Goal: Find specific page/section: Find specific page/section

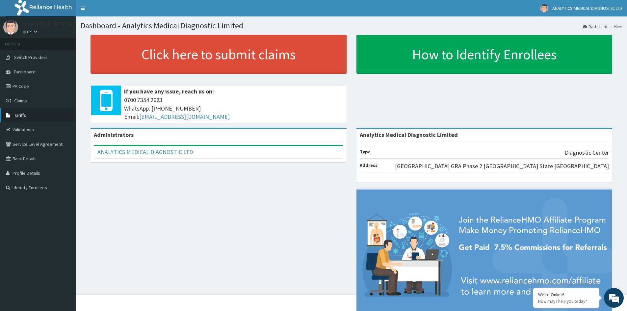
click at [37, 120] on link "Tariffs" at bounding box center [38, 115] width 76 height 14
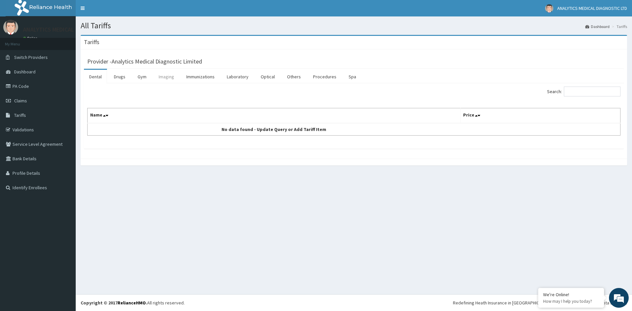
click at [164, 78] on link "Imaging" at bounding box center [166, 77] width 26 height 14
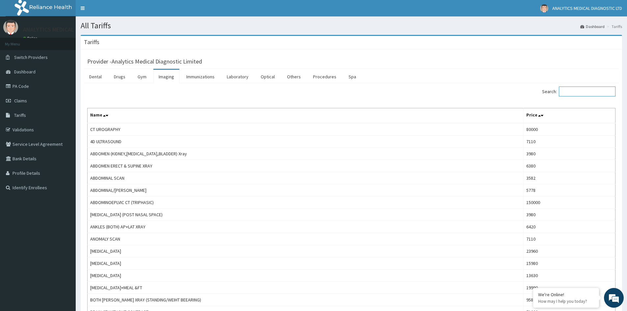
click at [594, 93] on input "Search:" at bounding box center [587, 92] width 57 height 10
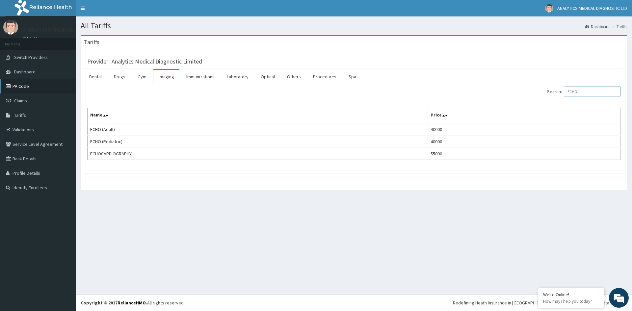
type input "ECHO"
click at [16, 90] on link "PA Code" at bounding box center [38, 86] width 76 height 14
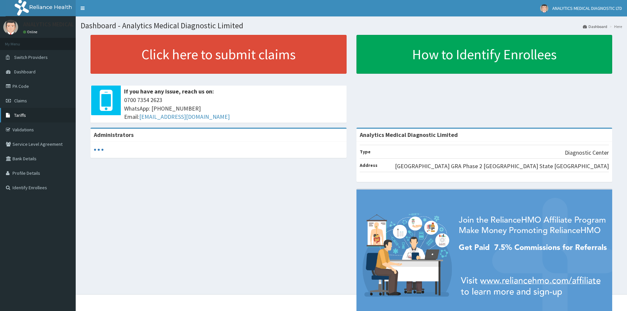
click at [26, 111] on link "Tariffs" at bounding box center [38, 115] width 76 height 14
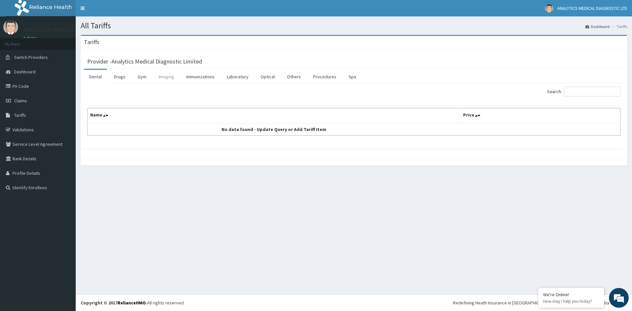
click at [168, 76] on link "Imaging" at bounding box center [166, 77] width 26 height 14
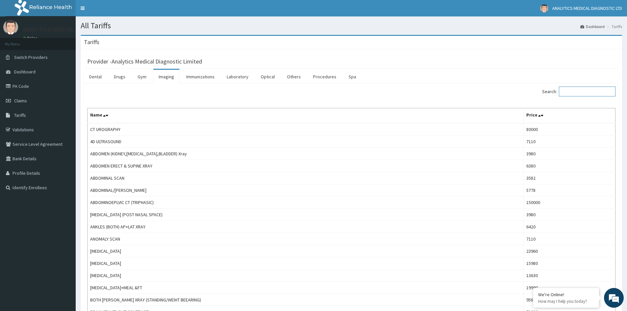
click at [593, 95] on input "Search:" at bounding box center [587, 92] width 57 height 10
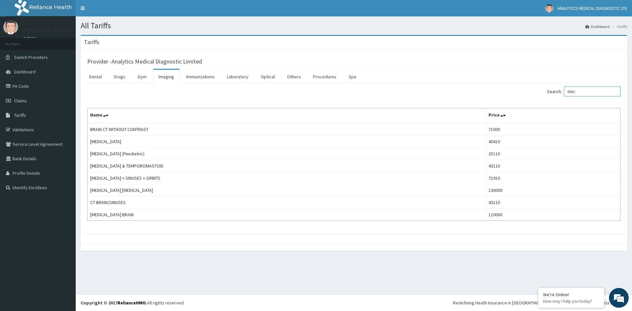
click at [591, 95] on input "BRAI" at bounding box center [592, 92] width 57 height 10
type input "BRAI"
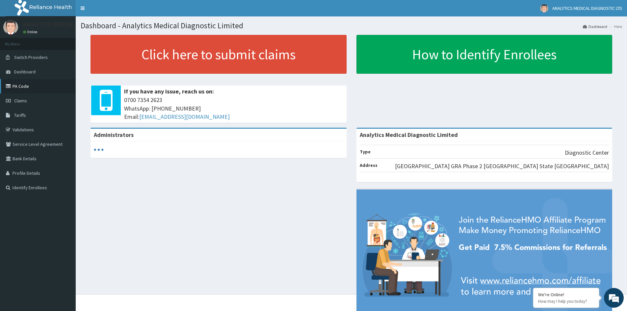
click at [45, 90] on link "PA Code" at bounding box center [38, 86] width 76 height 14
